Goal: Task Accomplishment & Management: Complete application form

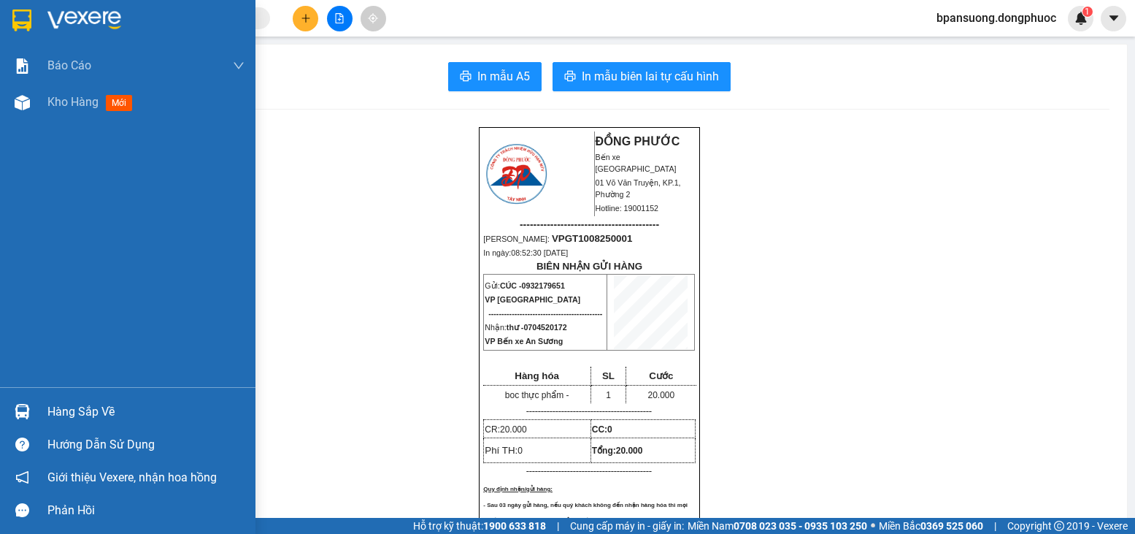
click at [85, 415] on div "Hàng sắp về" at bounding box center [145, 412] width 197 height 22
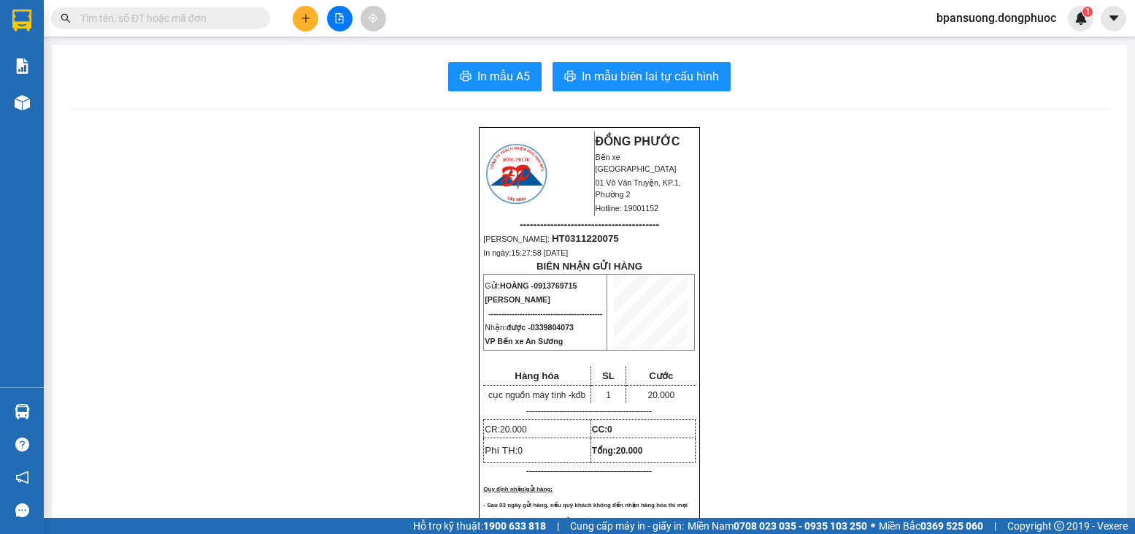
click at [223, 23] on input "text" at bounding box center [166, 18] width 172 height 16
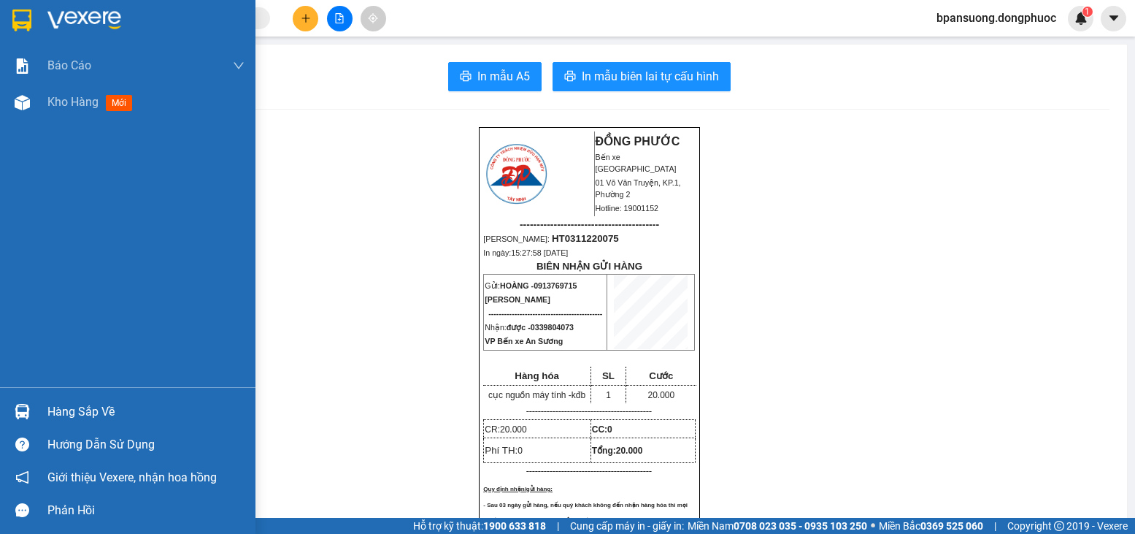
click at [93, 415] on div "Hàng sắp về" at bounding box center [145, 412] width 197 height 22
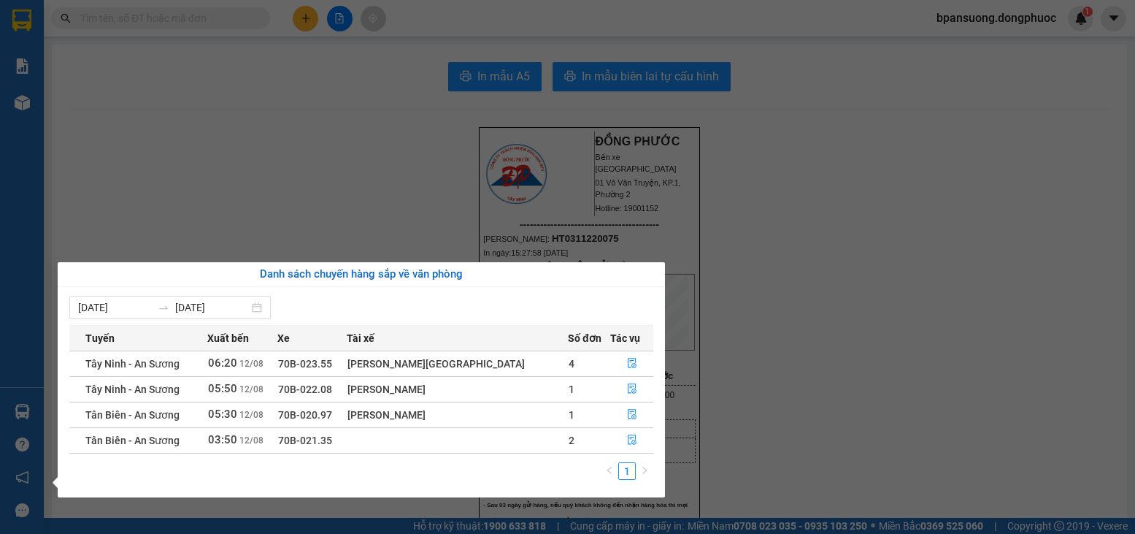
click at [350, 268] on div "Danh sách chuyến hàng sắp về văn phòng" at bounding box center [361, 275] width 584 height 18
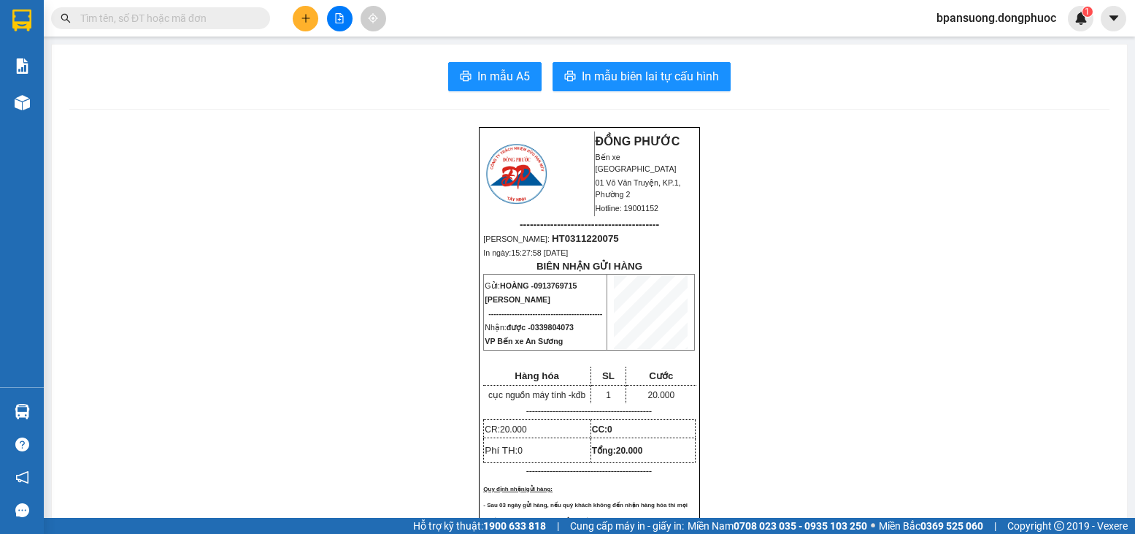
click at [404, 202] on section "Kết quả tìm kiếm ( 0 ) Bộ lọc Gửi 3 ngày gần nhất Ngày tạo đơn gần nhất No Data…" at bounding box center [567, 267] width 1135 height 534
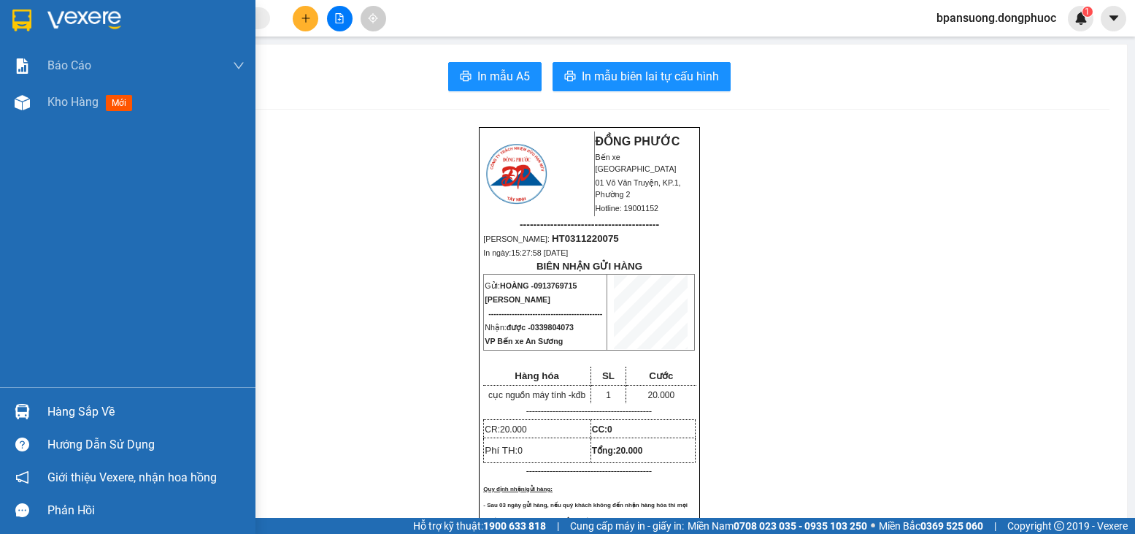
click at [64, 405] on div "Hàng sắp về" at bounding box center [145, 412] width 197 height 22
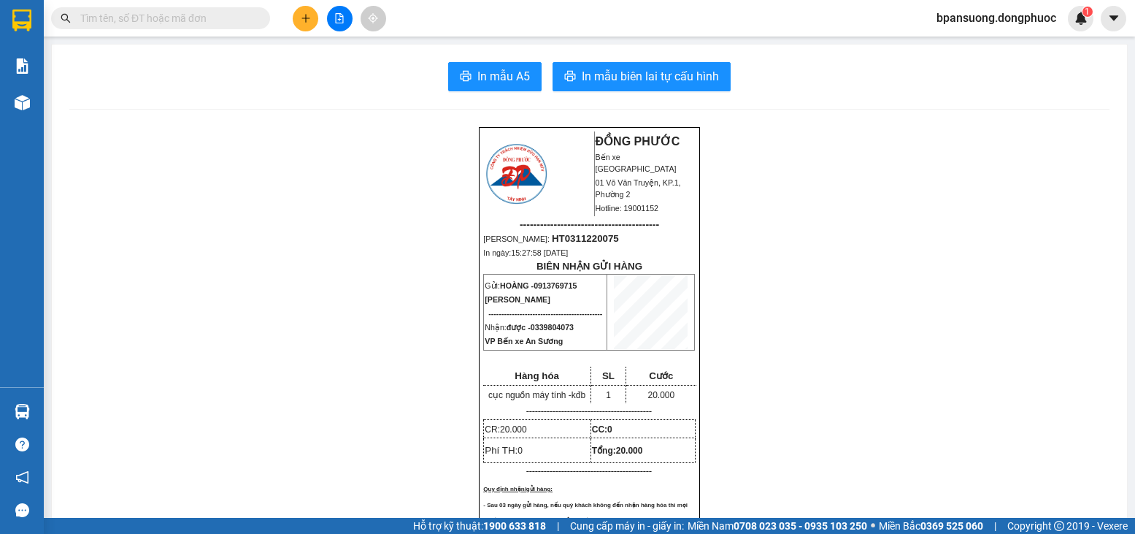
click at [236, 153] on section "Kết quả tìm kiếm ( 0 ) Bộ lọc Gửi 3 ngày gần nhất Ngày tạo đơn gần nhất No Data…" at bounding box center [567, 267] width 1135 height 534
click at [231, 23] on input "text" at bounding box center [166, 18] width 172 height 16
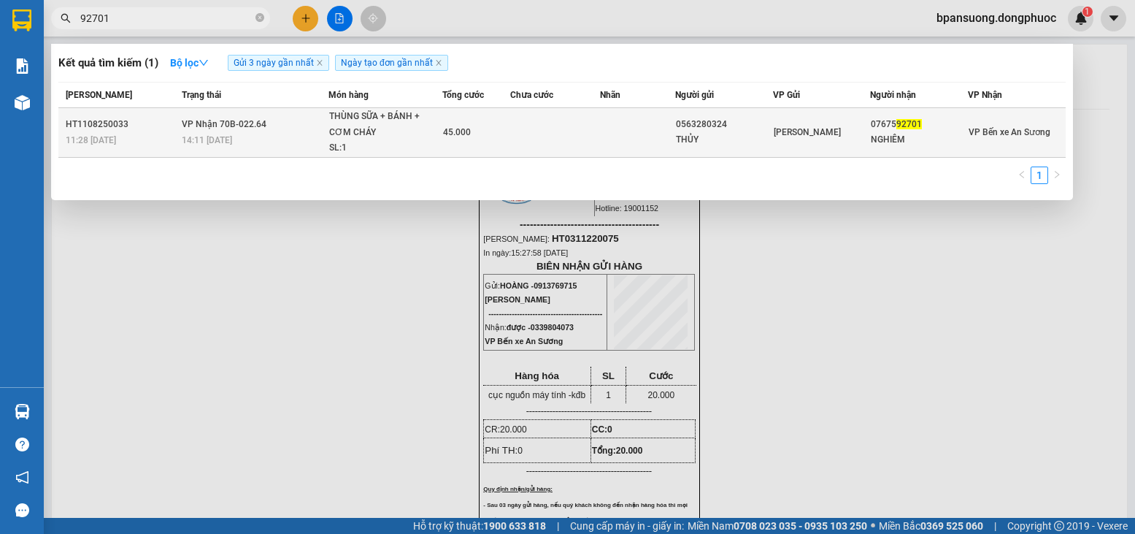
type input "92701"
click at [277, 142] on div "14:11 [DATE]" at bounding box center [255, 140] width 146 height 16
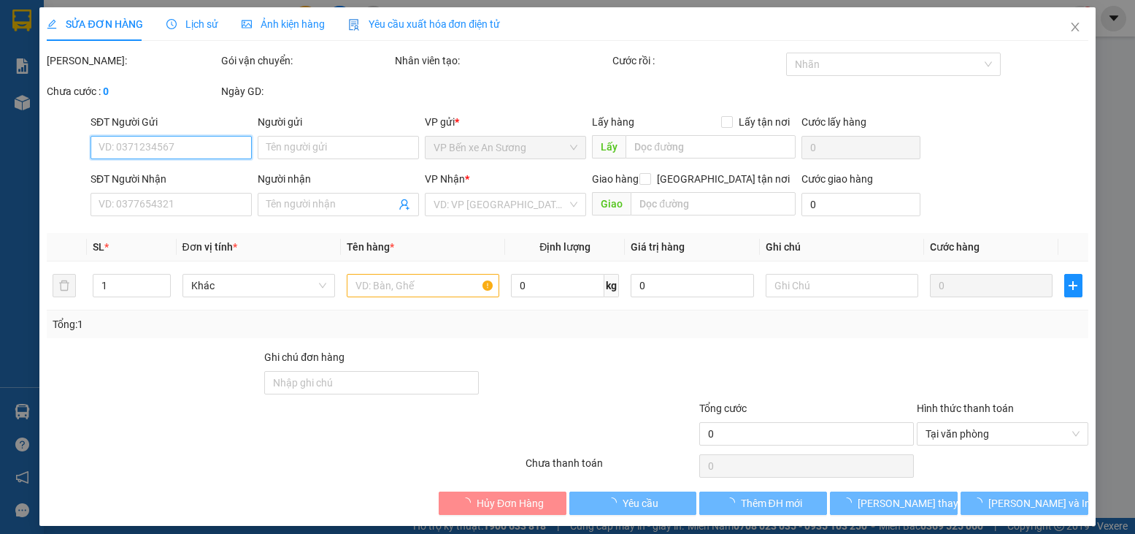
type input "0563280324"
type input "THỦY"
type input "0767592701"
type input "NGHIÊM"
type input "45.000"
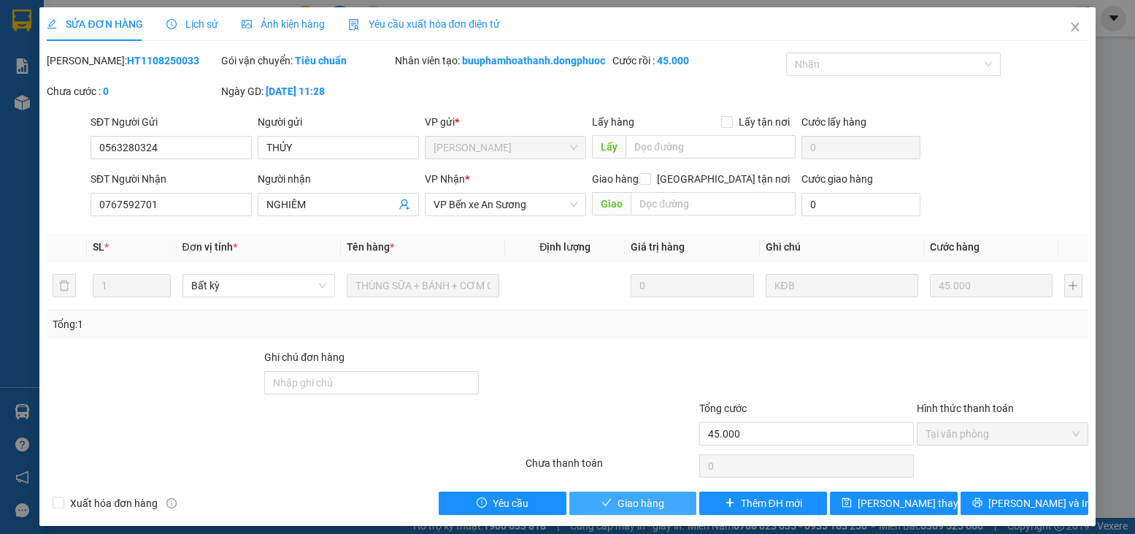
click at [621, 511] on span "Giao hàng" at bounding box center [640, 503] width 47 height 16
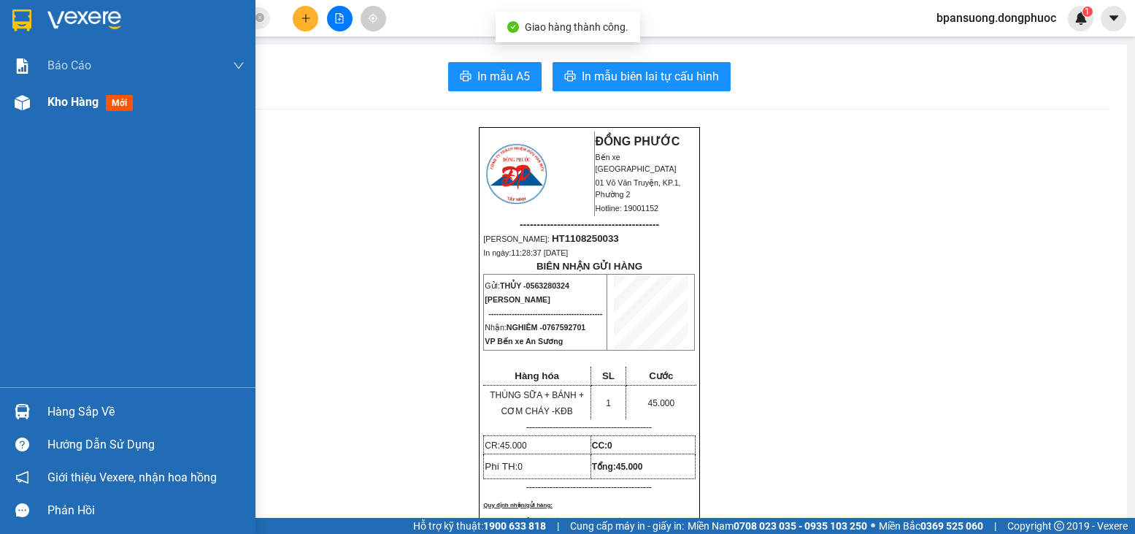
click at [26, 109] on img at bounding box center [22, 102] width 15 height 15
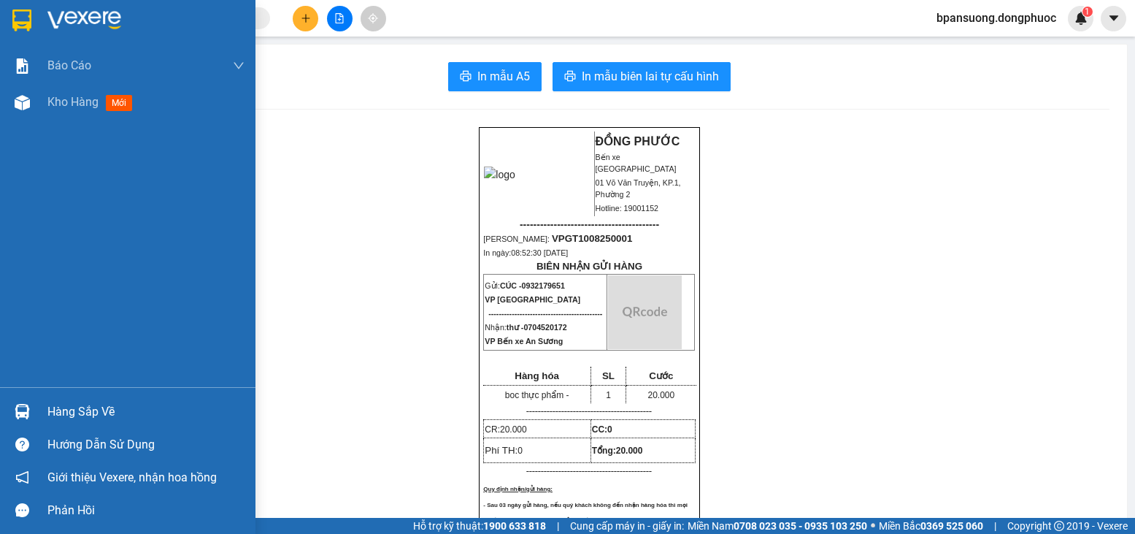
click at [33, 417] on div at bounding box center [22, 412] width 26 height 26
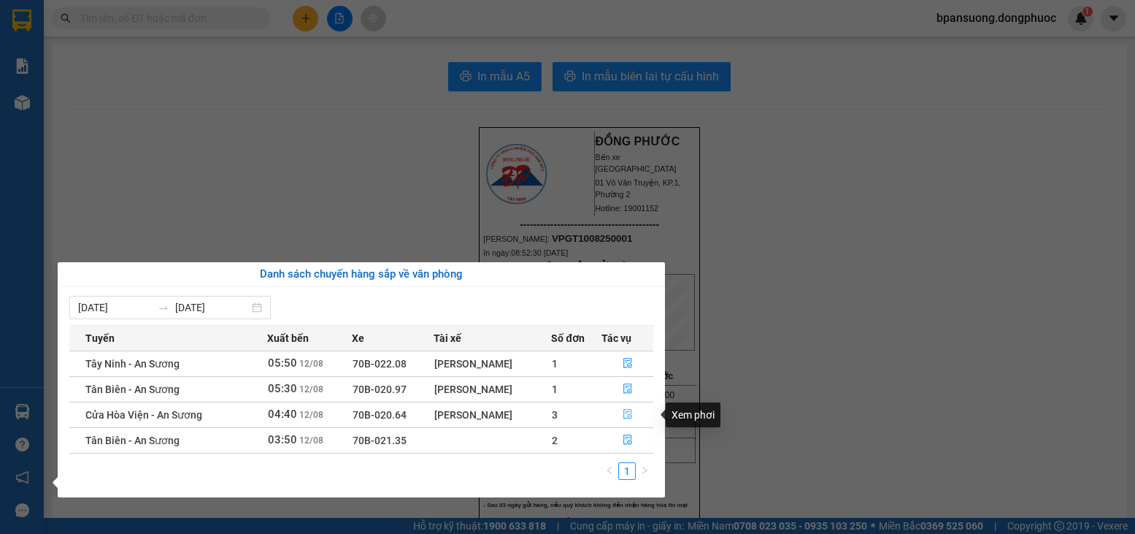
click at [628, 414] on icon "file-done" at bounding box center [628, 414] width 10 height 10
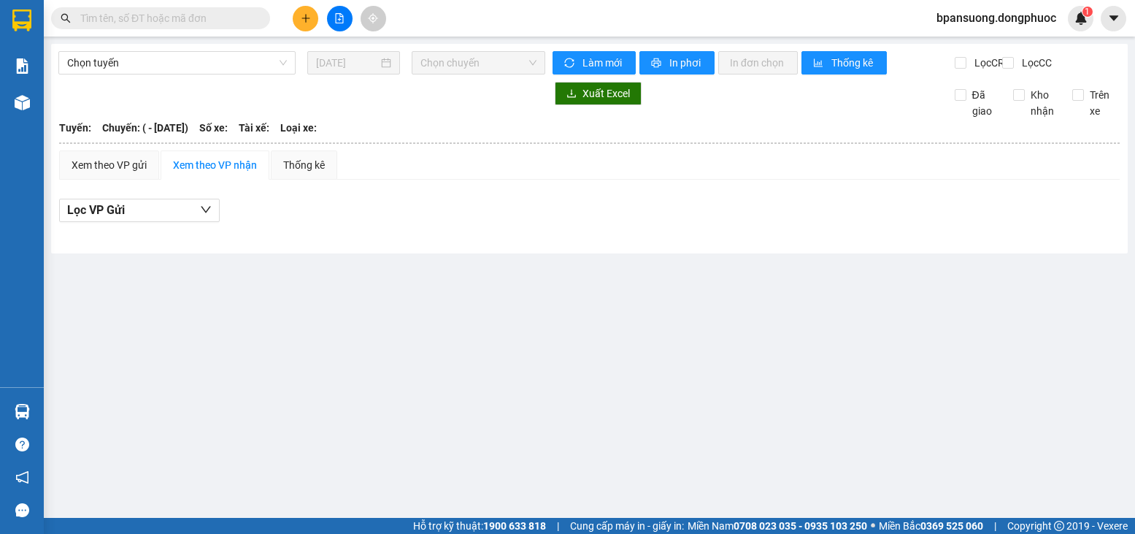
type input "[DATE]"
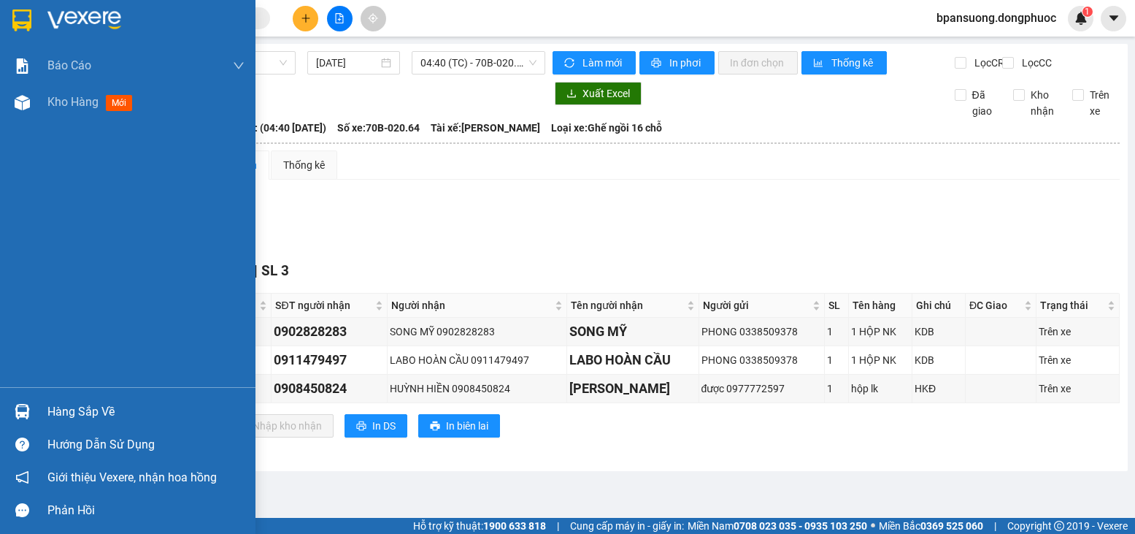
click at [69, 409] on div "Hàng sắp về" at bounding box center [145, 412] width 197 height 22
click at [24, 409] on div "Báo cáo Mẫu 1: Báo cáo dòng tiền theo nhân viên Mẫu 1: Báo cáo dòng tiền theo n…" at bounding box center [127, 267] width 255 height 534
click at [24, 409] on img at bounding box center [22, 411] width 15 height 15
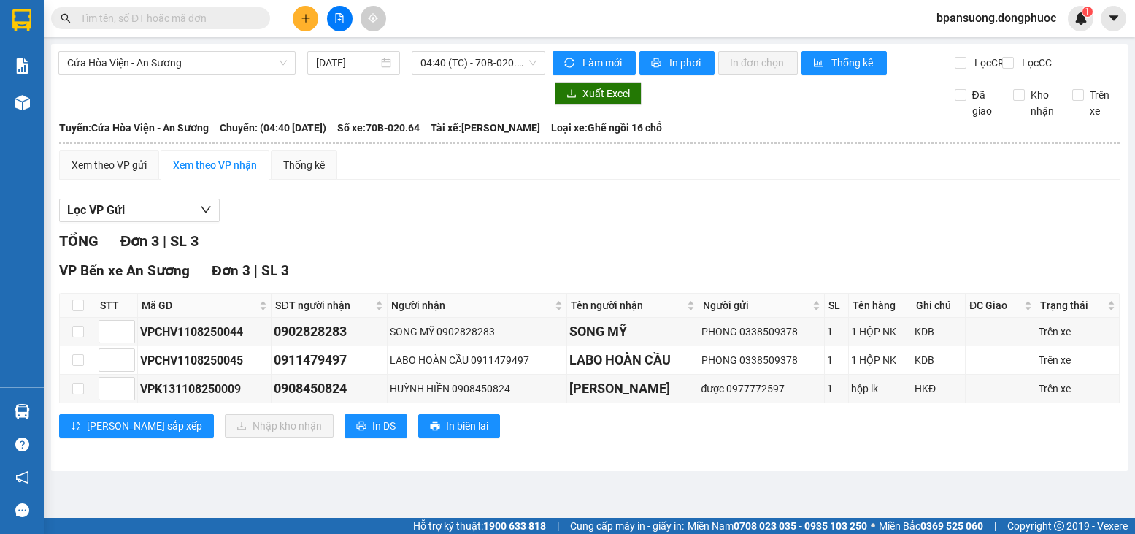
click at [945, 241] on section "Kết quả tìm kiếm ( 0 ) Bộ lọc Gửi 3 ngày gần nhất Ngày tạo đơn gần nhất No Data…" at bounding box center [567, 267] width 1135 height 534
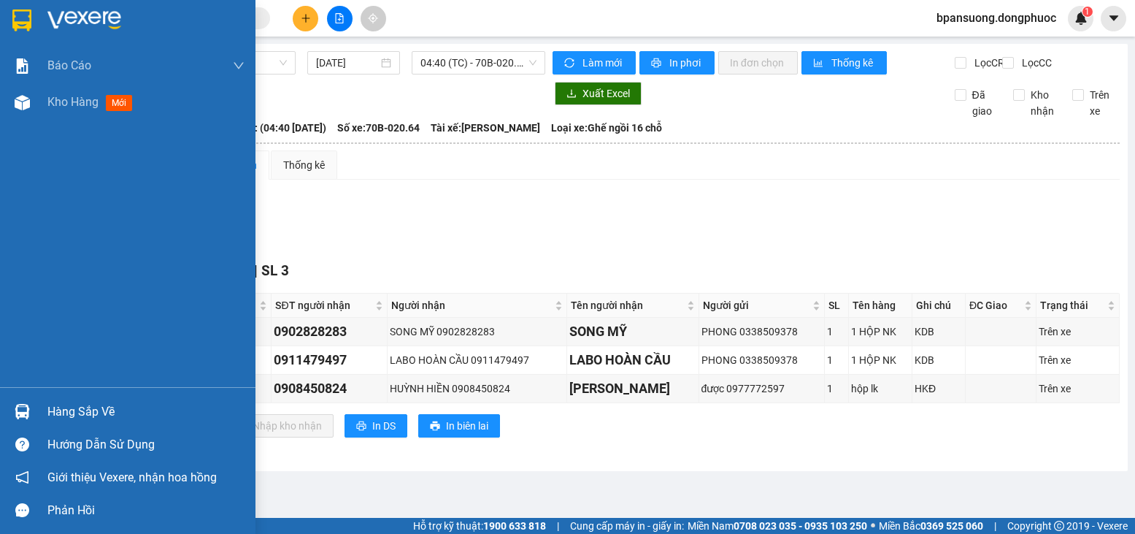
click at [28, 405] on img at bounding box center [22, 411] width 15 height 15
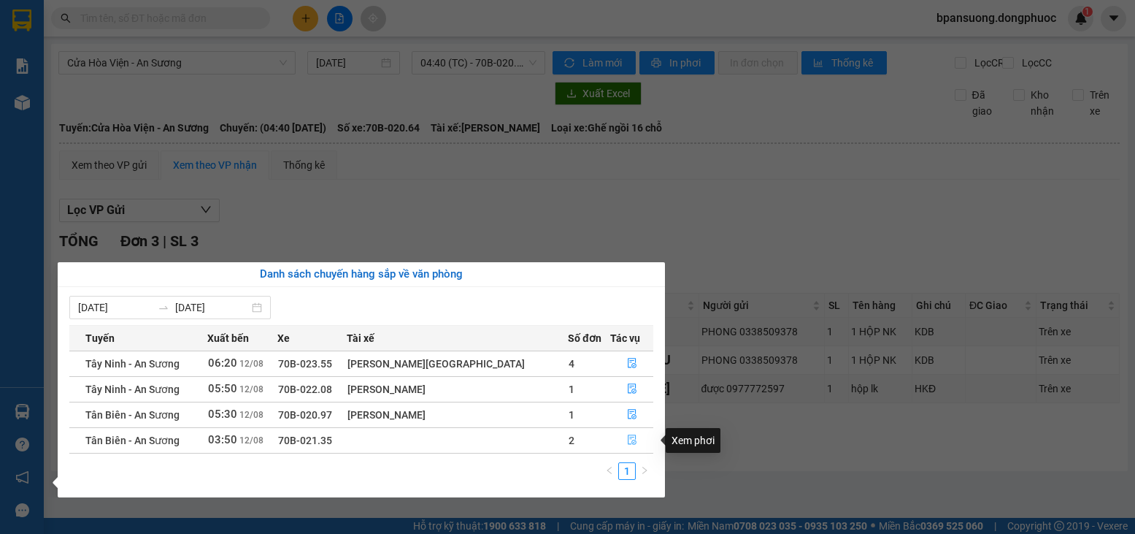
click at [628, 444] on icon "file-done" at bounding box center [632, 439] width 10 height 10
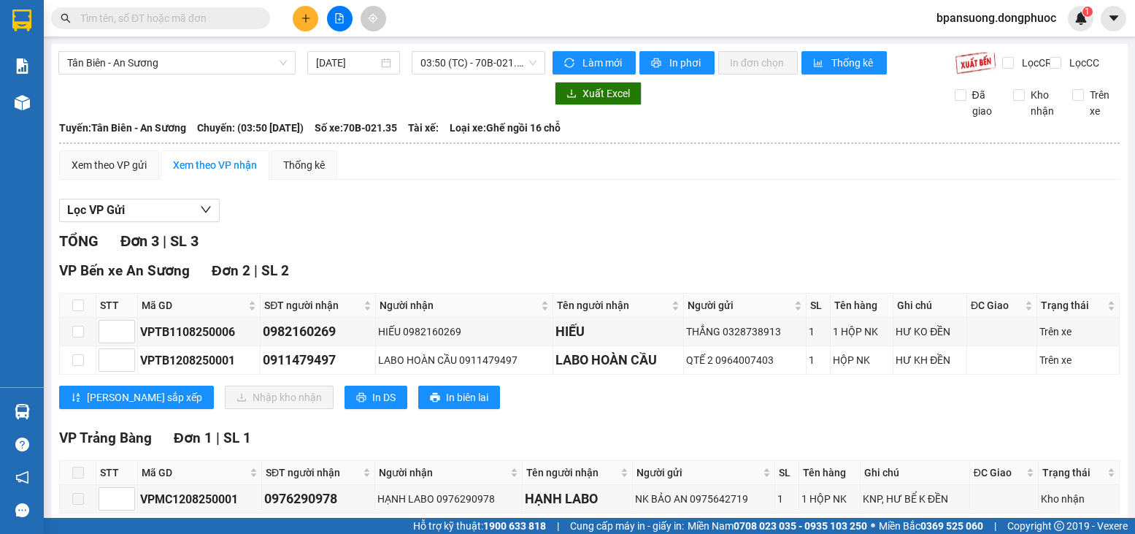
click at [651, 420] on div "VP Bến xe An Sương Đơn 2 | SL 2 STT Mã GD SĐT người nhận Người nhận Tên người n…" at bounding box center [589, 340] width 1061 height 160
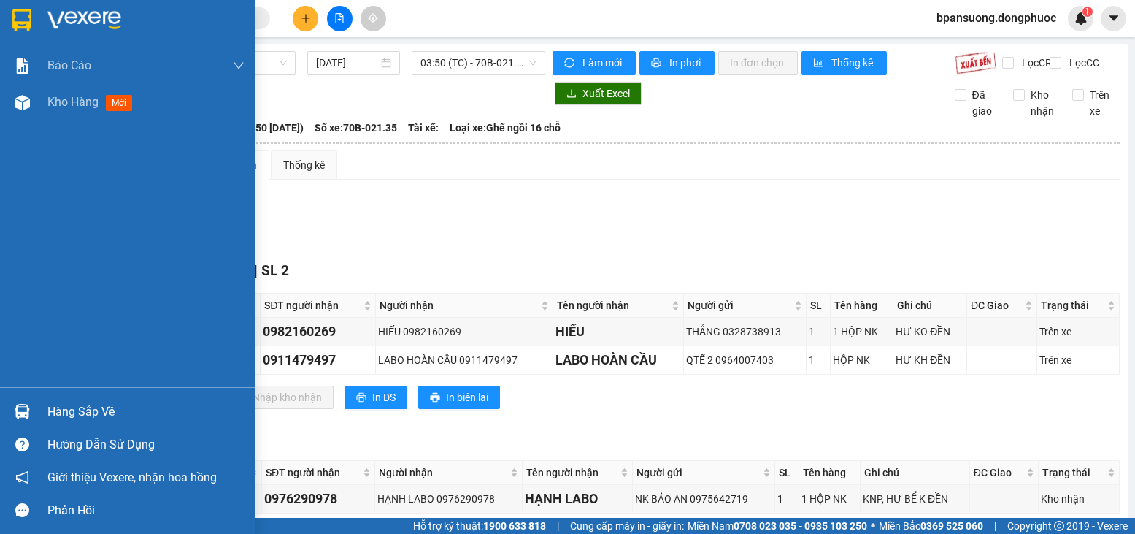
click at [95, 410] on div "Hàng sắp về" at bounding box center [145, 412] width 197 height 22
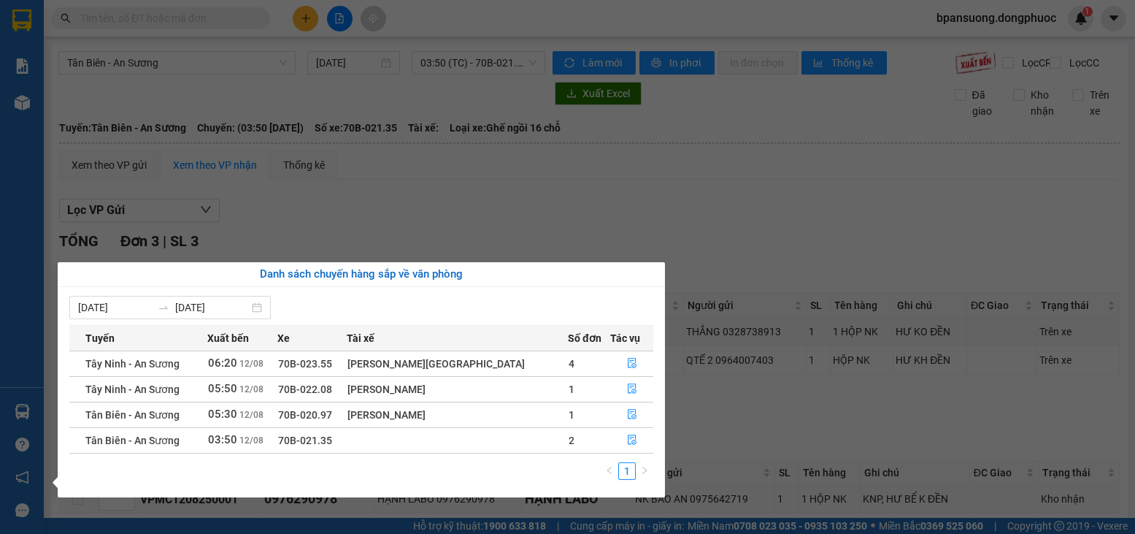
click at [723, 233] on section "Kết quả tìm kiếm ( 0 ) Bộ lọc Gửi 3 ngày gần nhất Ngày tạo đơn gần nhất No Data…" at bounding box center [567, 267] width 1135 height 534
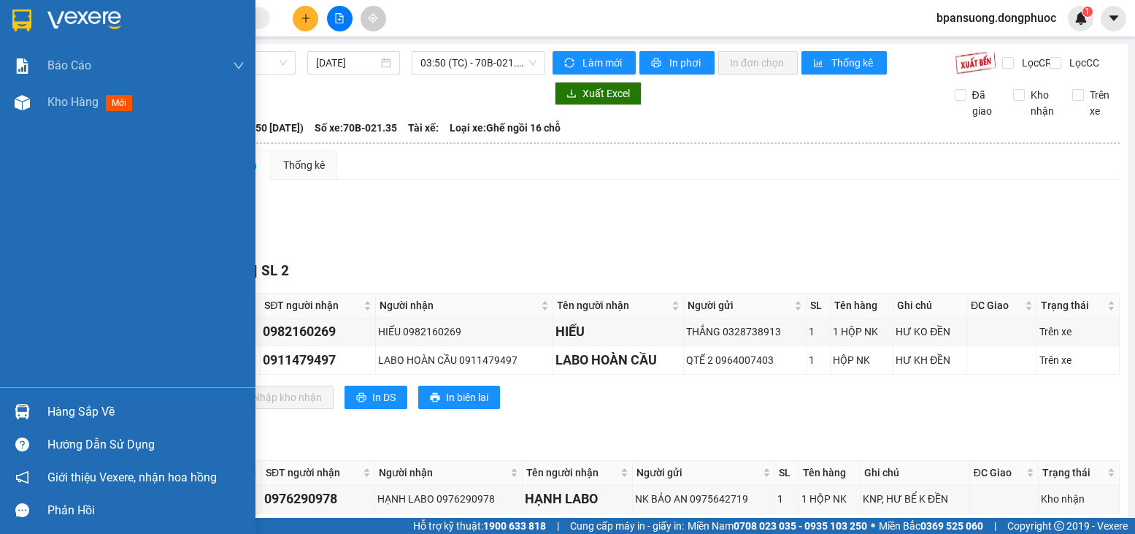
click at [44, 418] on div "Hàng sắp về" at bounding box center [127, 411] width 255 height 33
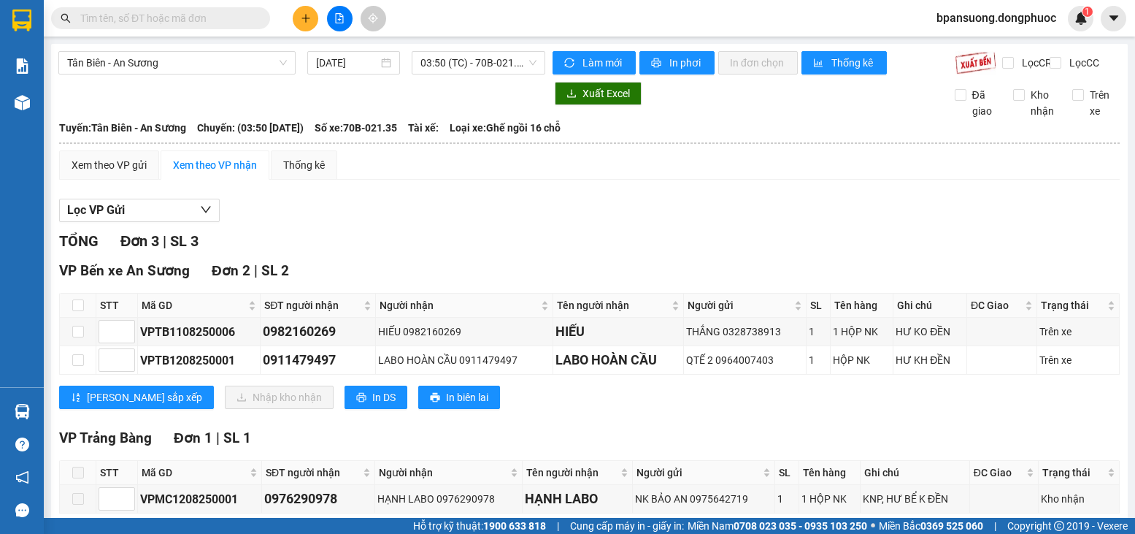
click at [753, 265] on section "Kết quả tìm kiếm ( 0 ) Bộ lọc Gửi 3 ngày gần nhất Ngày tạo đơn gần nhất No Data…" at bounding box center [567, 267] width 1135 height 534
